Goal: Transaction & Acquisition: Subscribe to service/newsletter

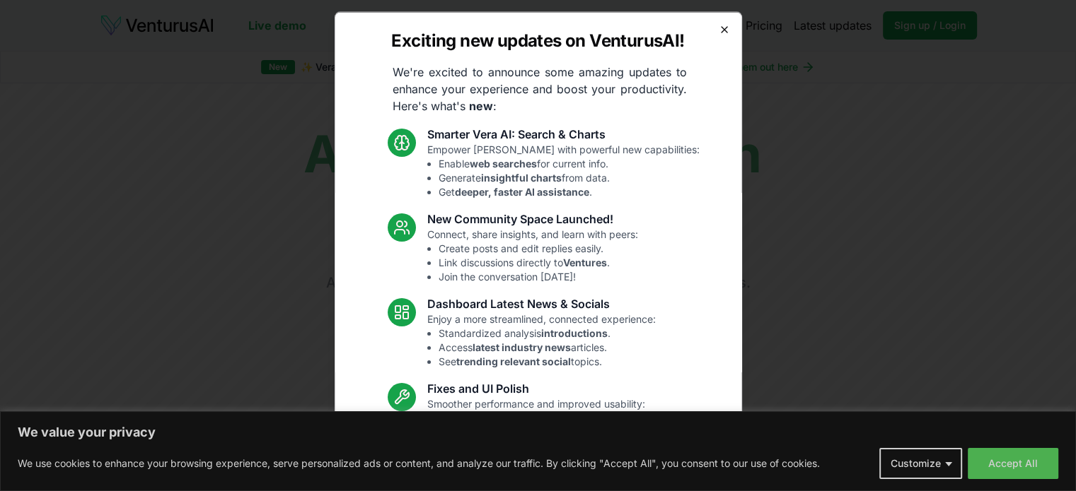
click at [718, 24] on icon "button" at bounding box center [723, 28] width 11 height 11
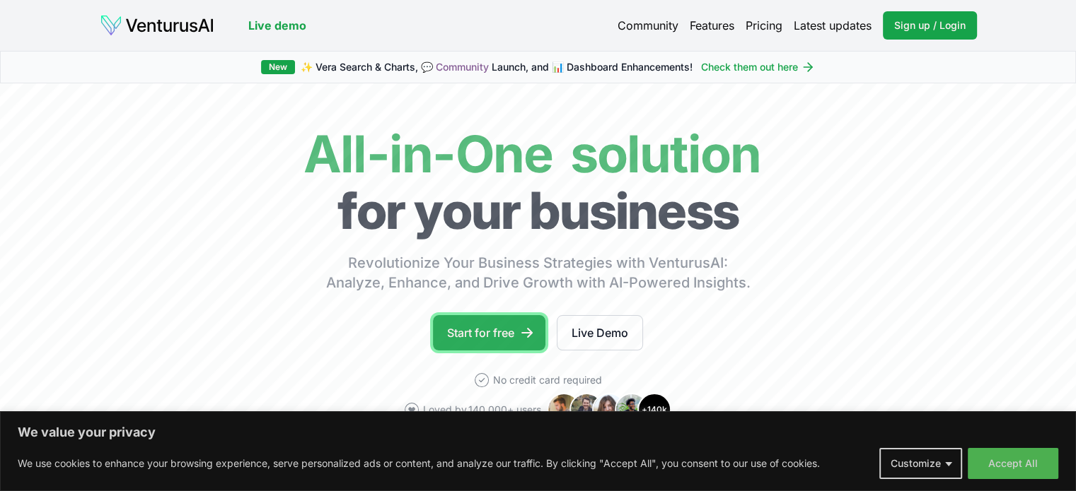
click at [479, 331] on link "Start for free" at bounding box center [489, 332] width 112 height 35
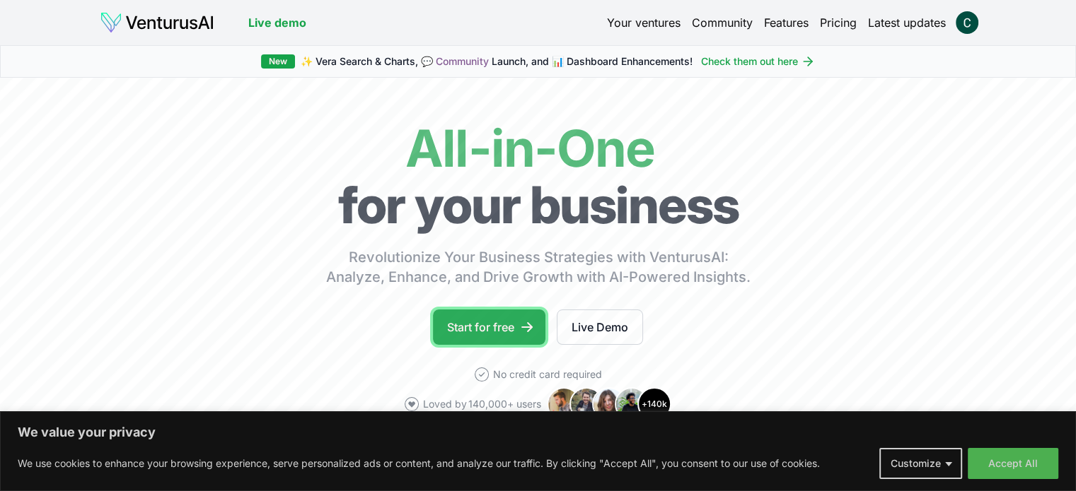
click at [485, 320] on link "Start for free" at bounding box center [489, 327] width 112 height 35
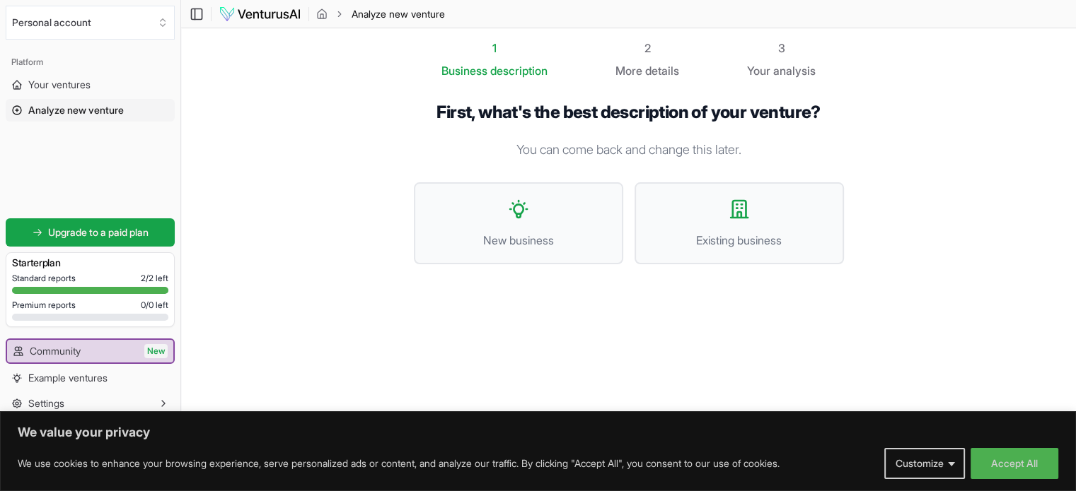
click at [17, 107] on icon at bounding box center [16, 110] width 11 height 11
click at [991, 457] on button "Accept All" at bounding box center [1014, 463] width 88 height 31
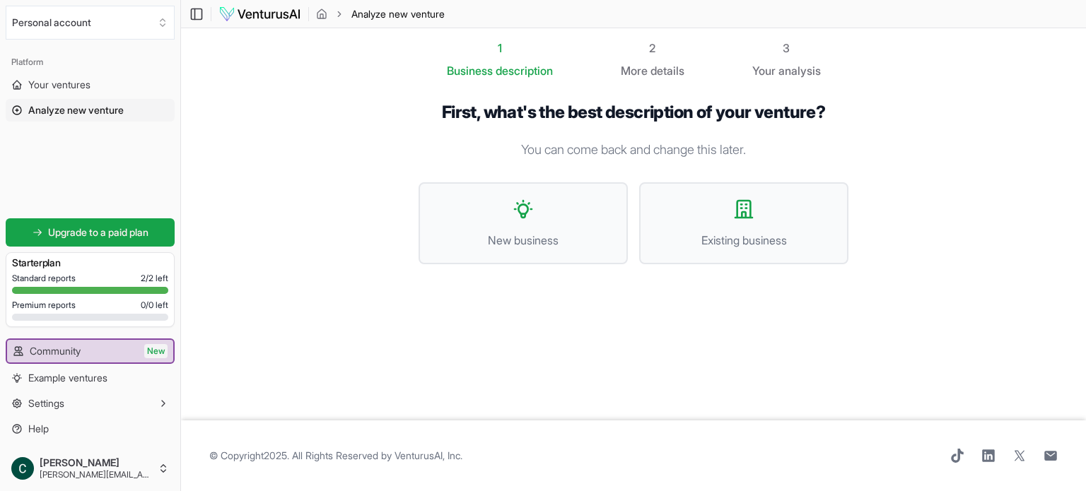
click at [15, 105] on icon at bounding box center [16, 110] width 11 height 11
click at [40, 227] on link "Upgrade to a paid plan" at bounding box center [90, 232] width 169 height 28
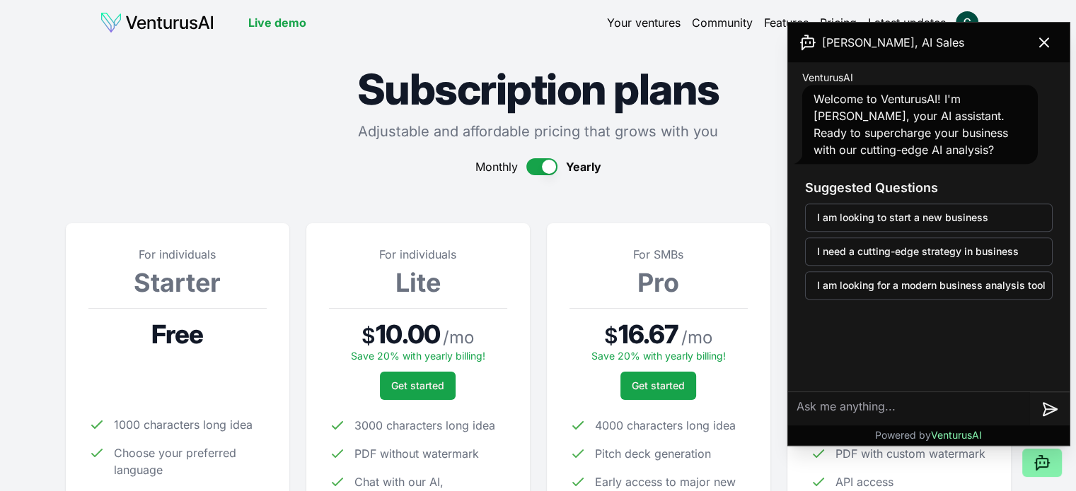
click at [147, 459] on span "Choose your preferred language" at bounding box center [190, 462] width 153 height 34
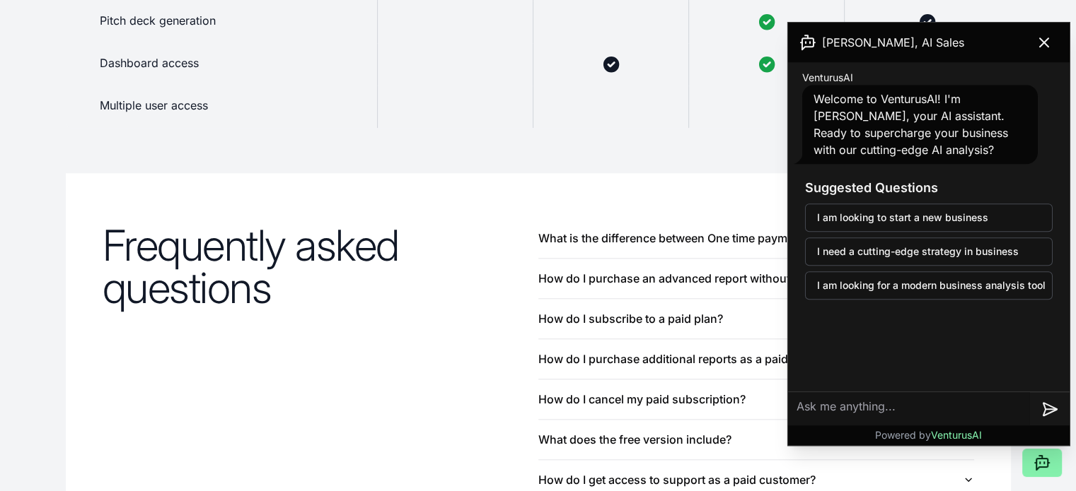
scroll to position [1485, 0]
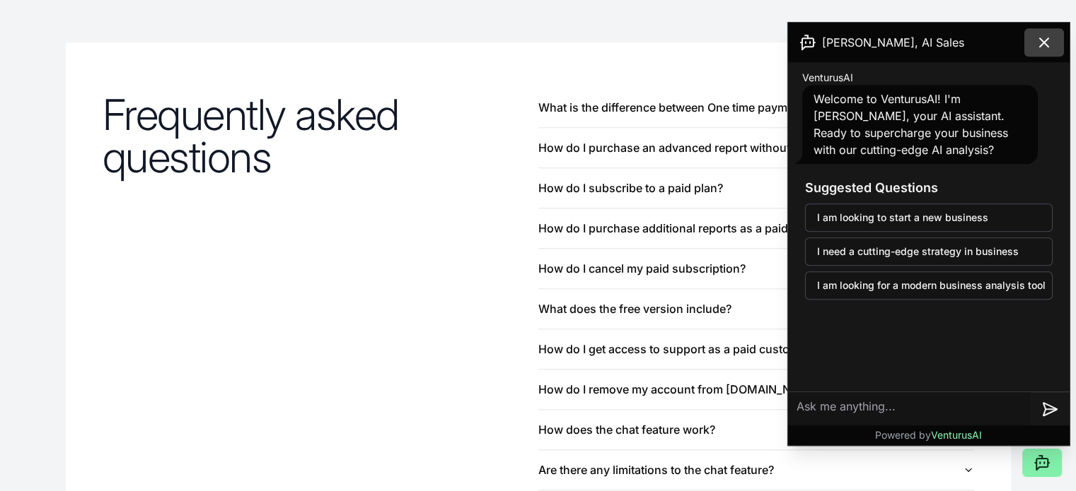
click at [1045, 39] on icon at bounding box center [1043, 42] width 17 height 17
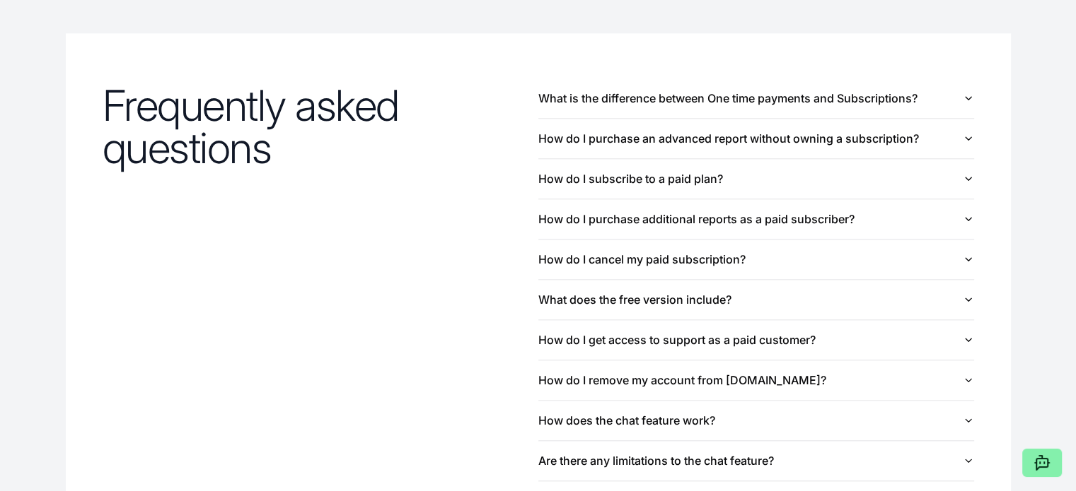
scroll to position [1476, 0]
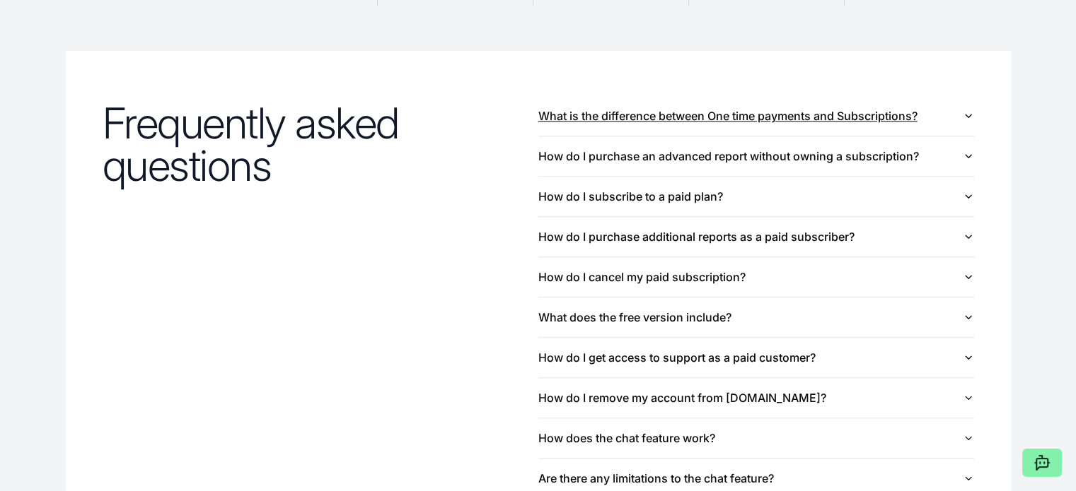
click at [967, 110] on icon "button" at bounding box center [967, 115] width 11 height 11
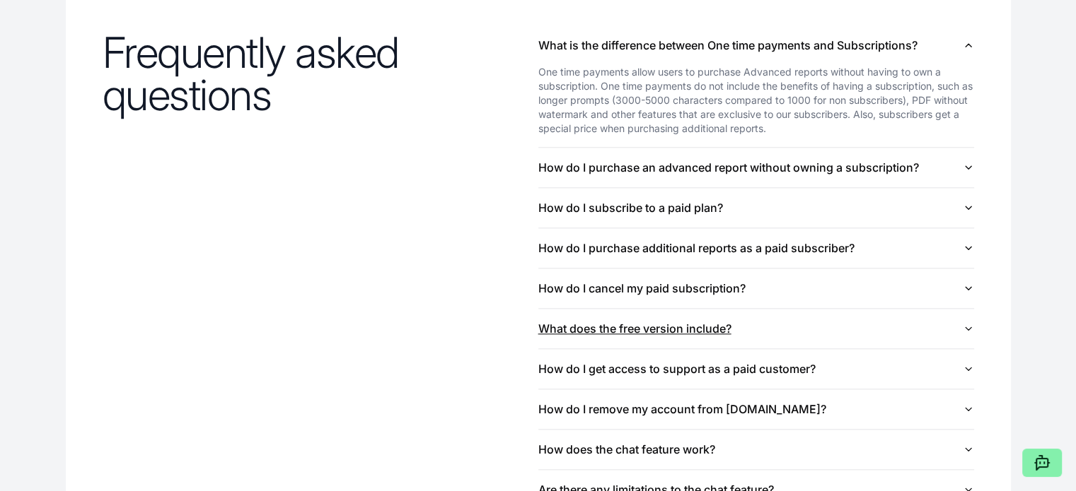
scroll to position [1626, 0]
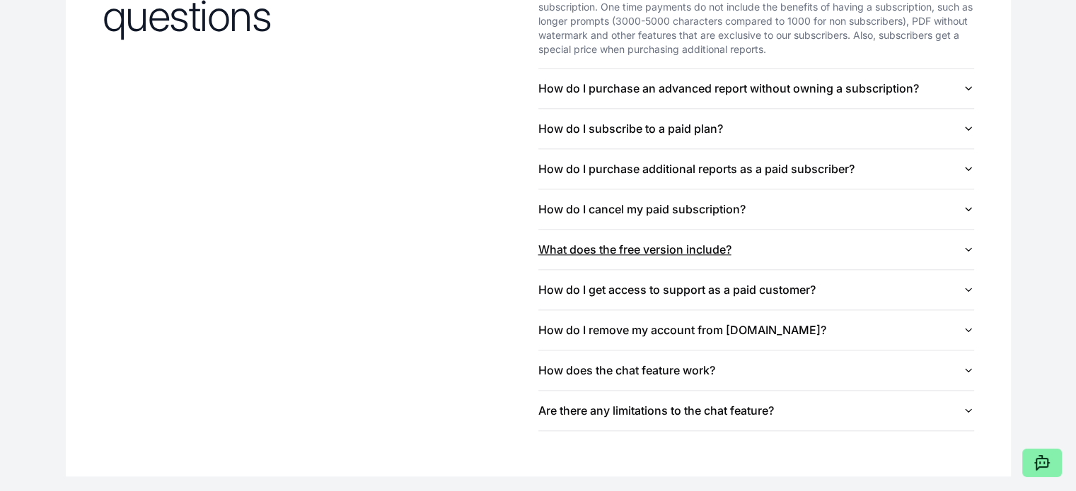
click at [964, 245] on icon "button" at bounding box center [967, 249] width 11 height 11
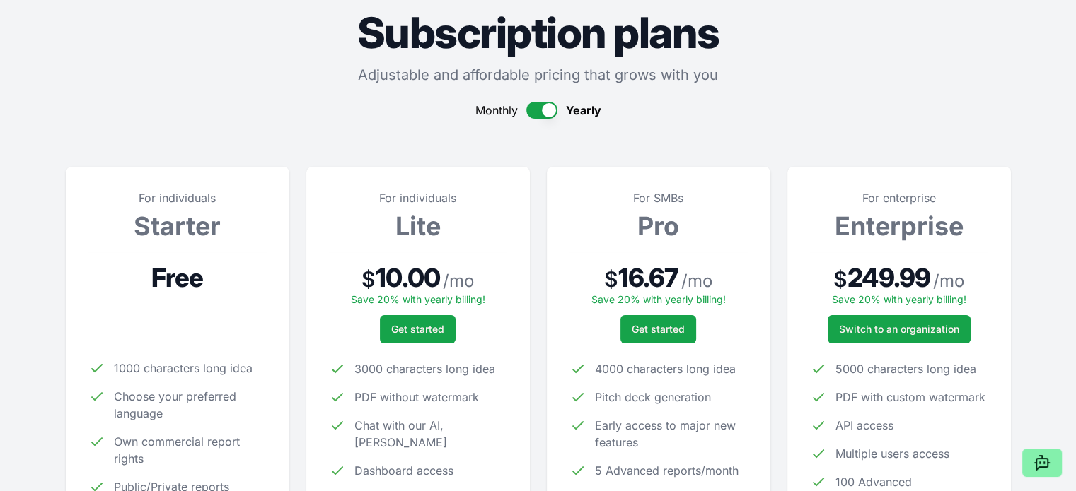
scroll to position [0, 0]
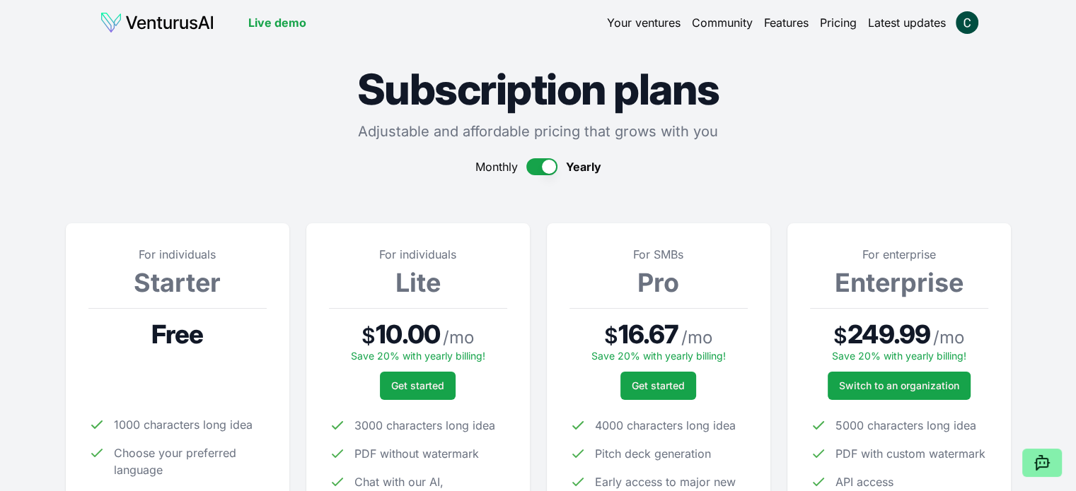
click at [158, 269] on h3 "Starter" at bounding box center [177, 283] width 178 height 28
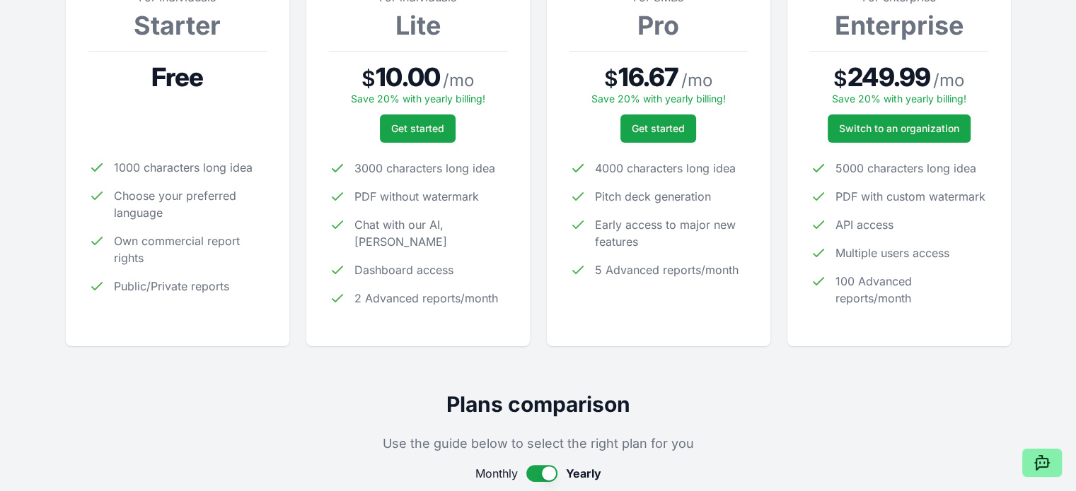
scroll to position [354, 0]
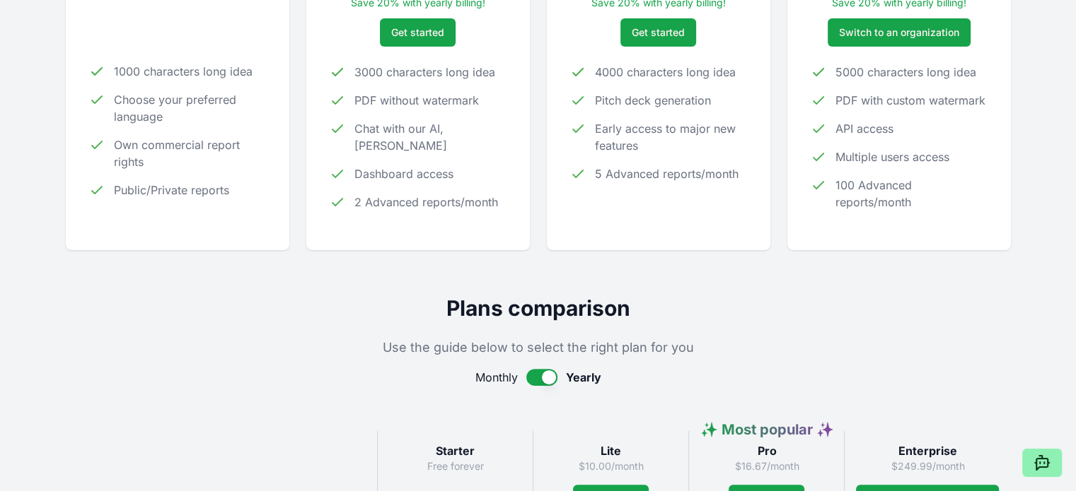
click at [1044, 457] on icon at bounding box center [1041, 463] width 17 height 17
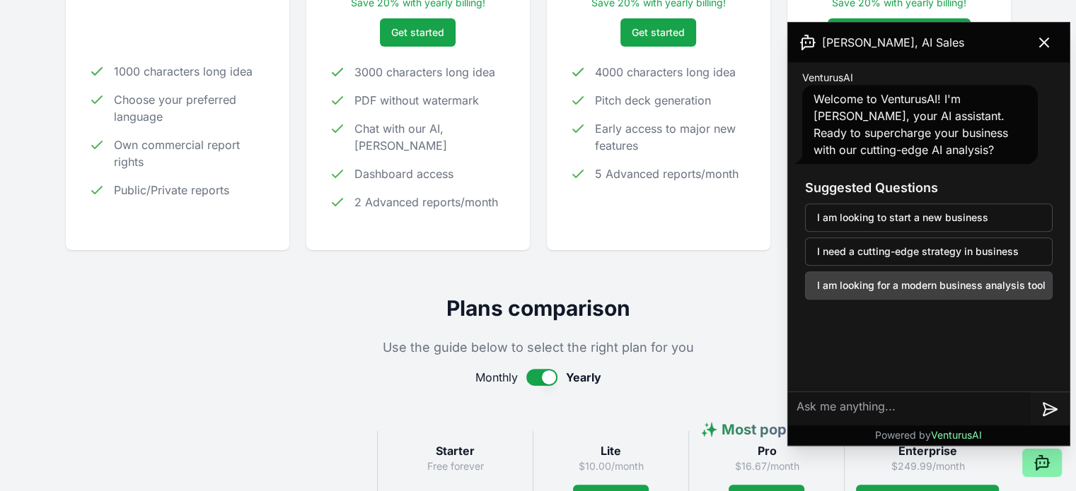
click at [830, 280] on button "I am looking for a modern business analysis tool" at bounding box center [928, 286] width 247 height 28
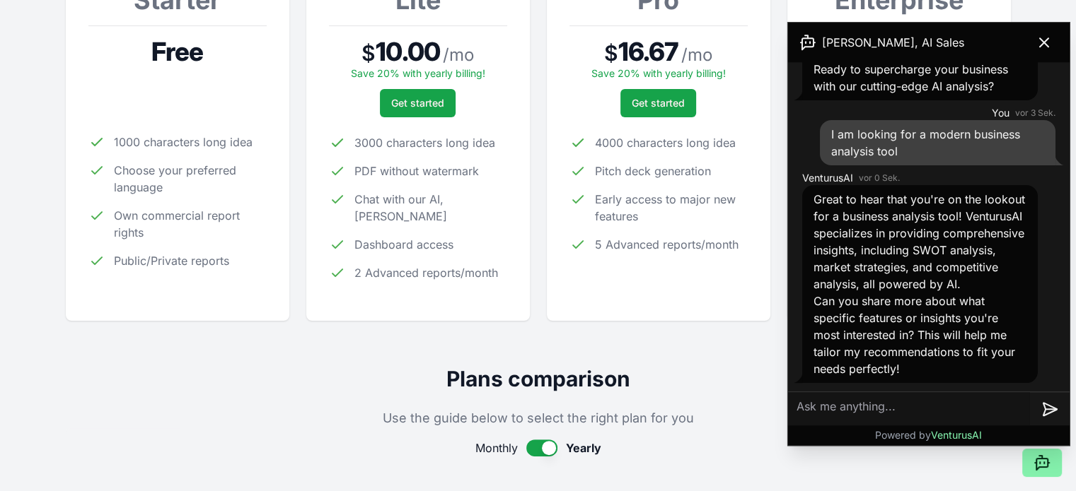
scroll to position [0, 0]
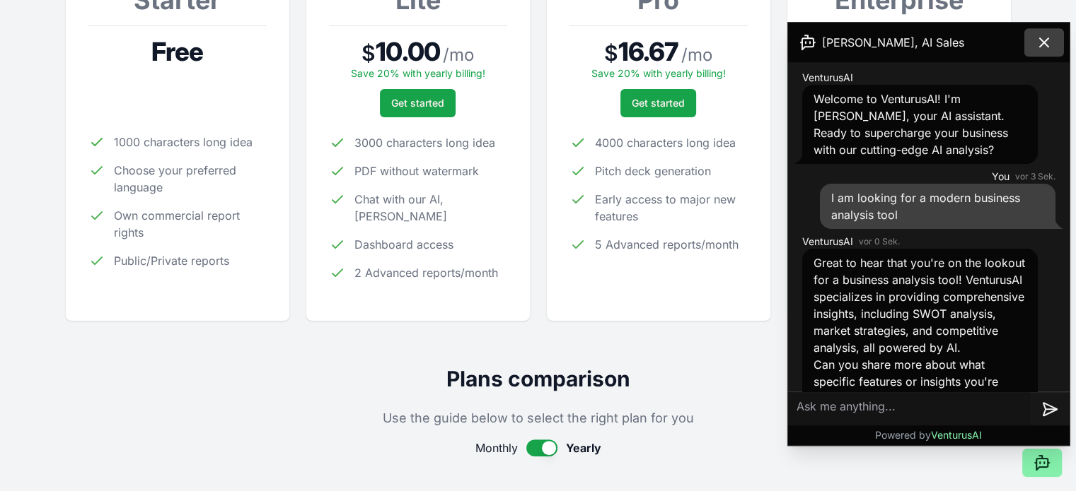
click at [1046, 37] on icon at bounding box center [1043, 42] width 17 height 17
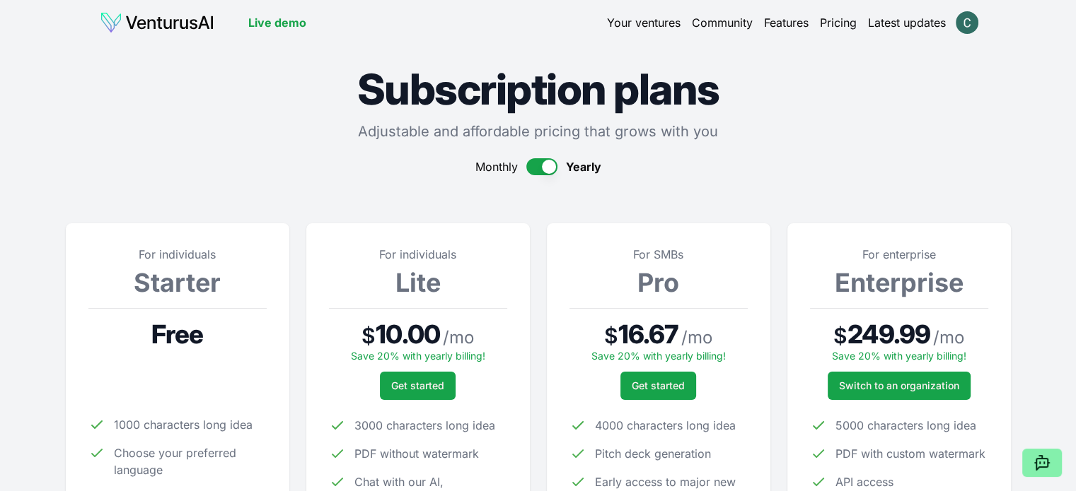
click at [963, 17] on html "We value your privacy We use cookies to enhance your browsing experience, serve…" at bounding box center [538, 245] width 1076 height 491
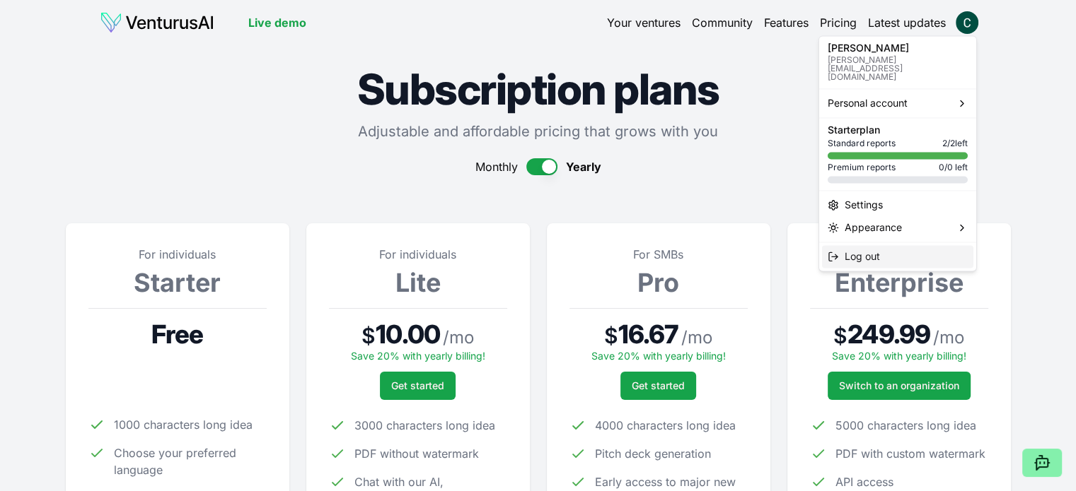
click at [832, 251] on icon at bounding box center [832, 256] width 11 height 11
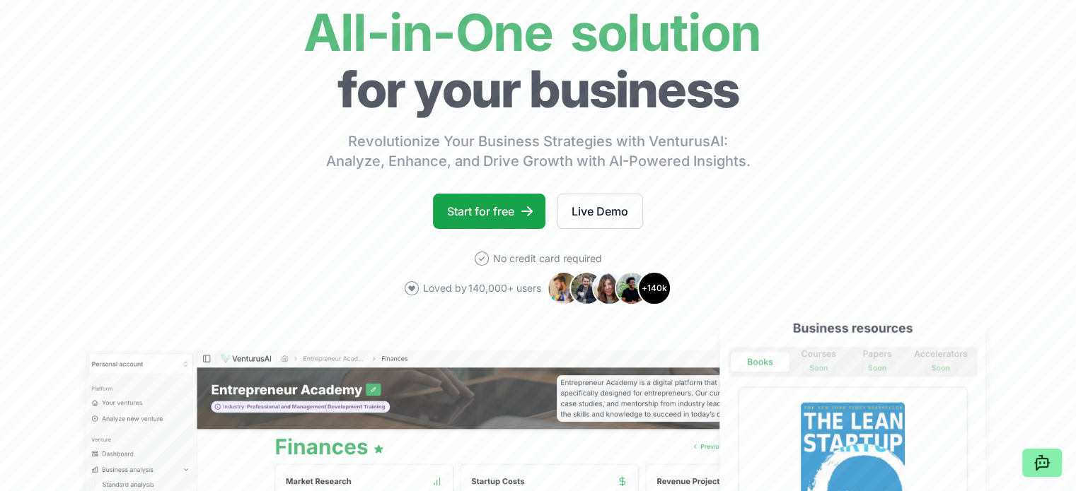
scroll to position [283, 0]
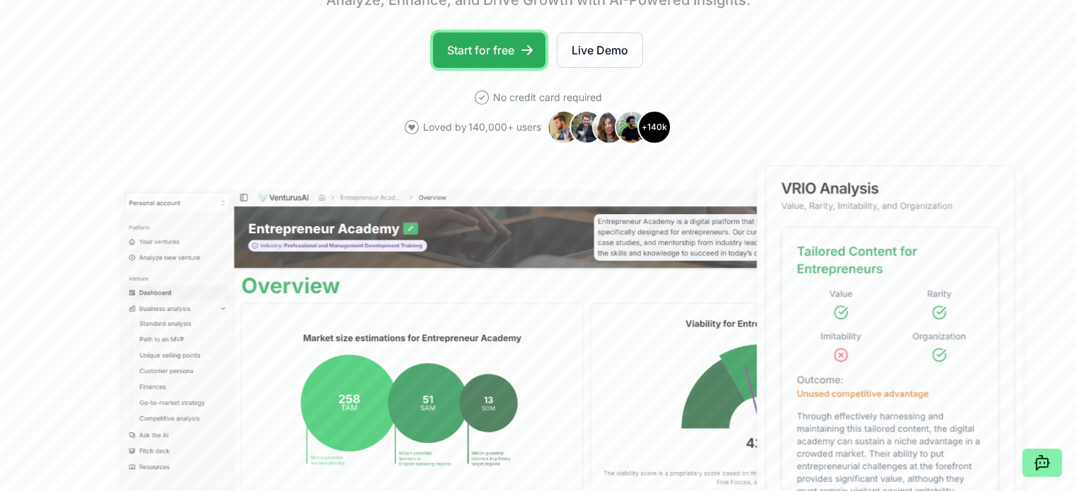
click at [473, 46] on link "Start for free" at bounding box center [489, 50] width 112 height 35
